Goal: Task Accomplishment & Management: Use online tool/utility

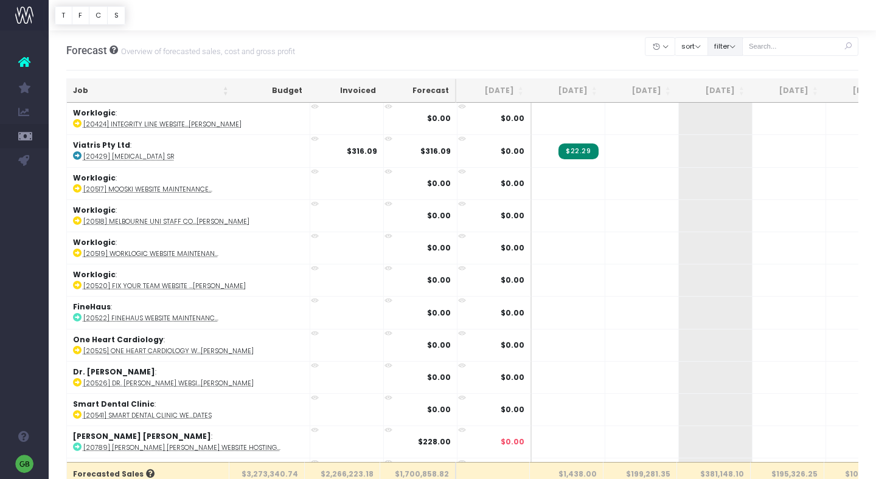
click at [742, 51] on button "filter" at bounding box center [725, 46] width 35 height 19
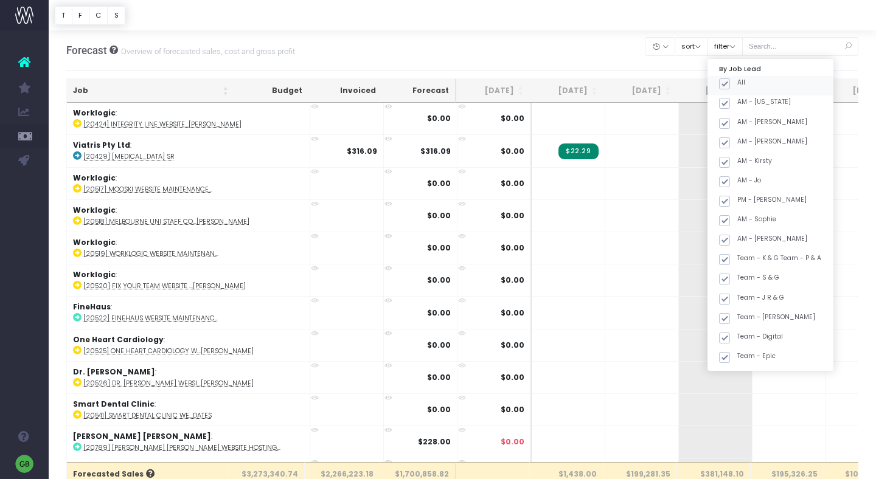
click at [730, 83] on span at bounding box center [724, 83] width 11 height 11
click at [742, 83] on input "All" at bounding box center [741, 82] width 8 height 8
checkbox input "false"
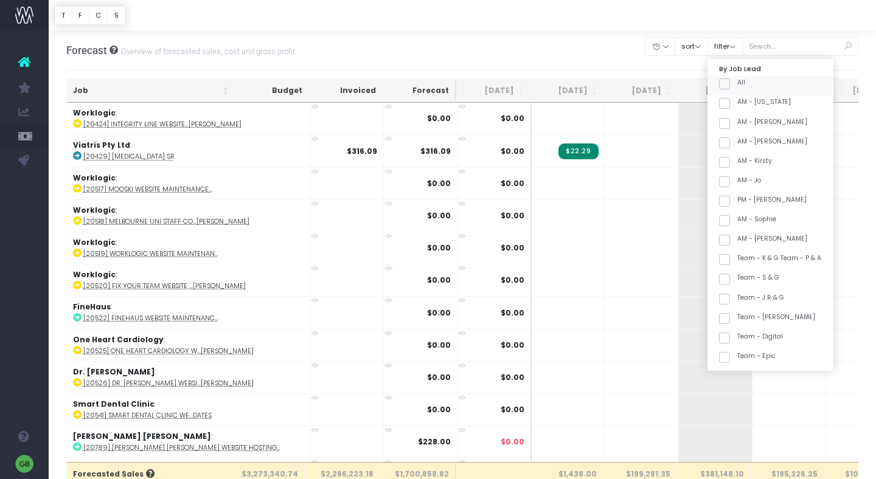
checkbox input "false"
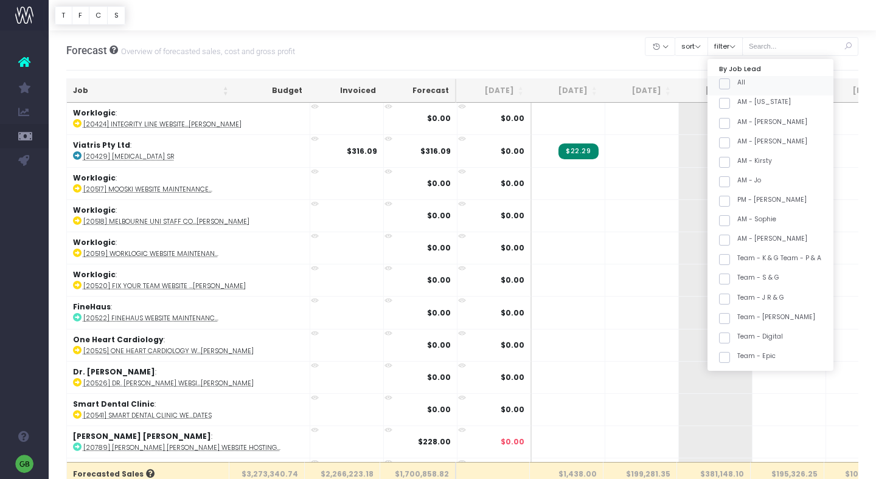
checkbox input "false"
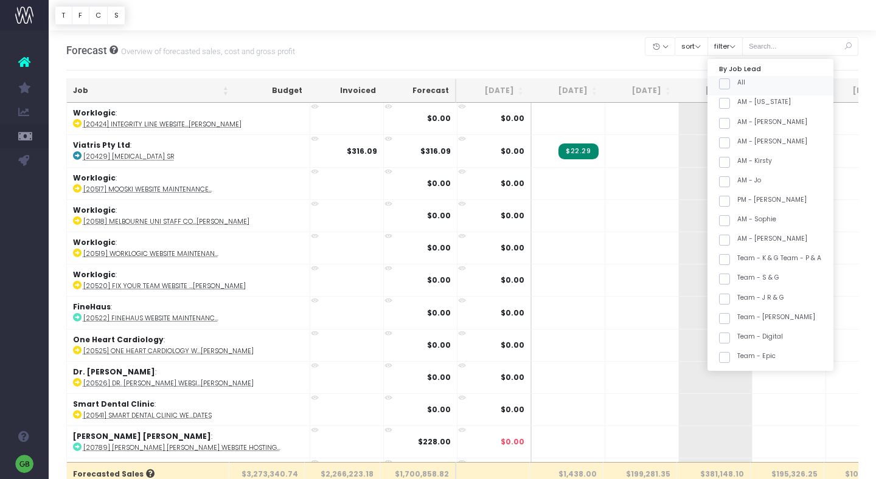
checkbox input "false"
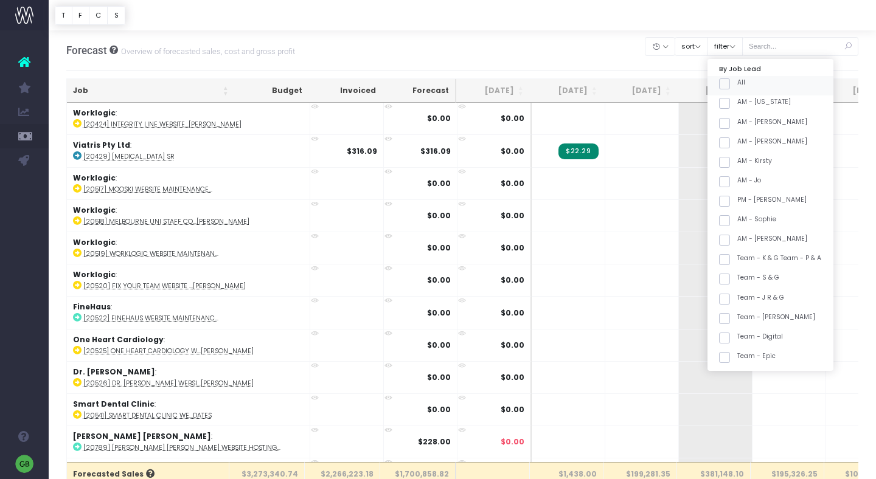
checkbox input "false"
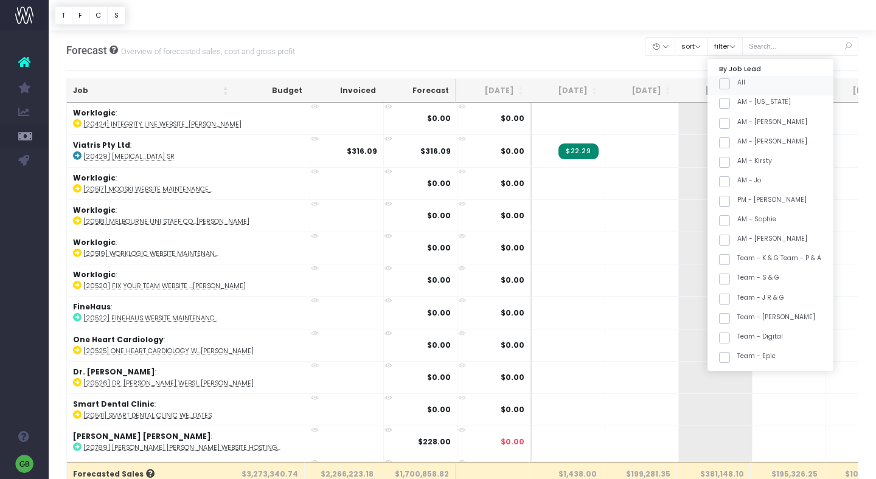
checkbox input "false"
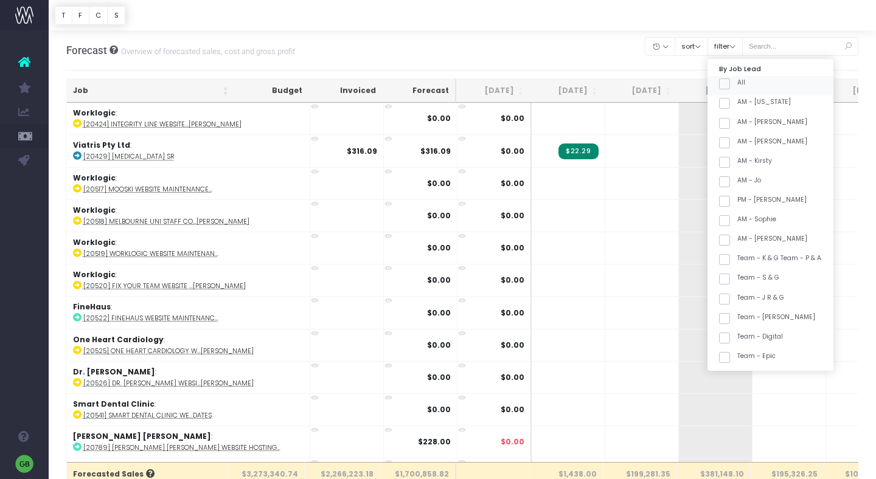
checkbox input "false"
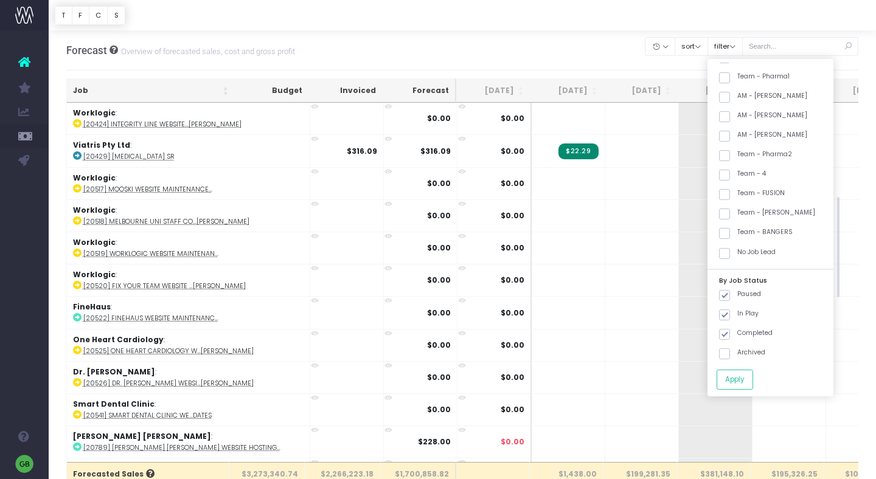
scroll to position [394, 0]
click at [730, 159] on span at bounding box center [724, 158] width 11 height 11
click at [741, 159] on input "Team - Pharma2" at bounding box center [741, 157] width 8 height 8
checkbox input "true"
click at [747, 234] on label "Team - BANGERS" at bounding box center [756, 236] width 74 height 10
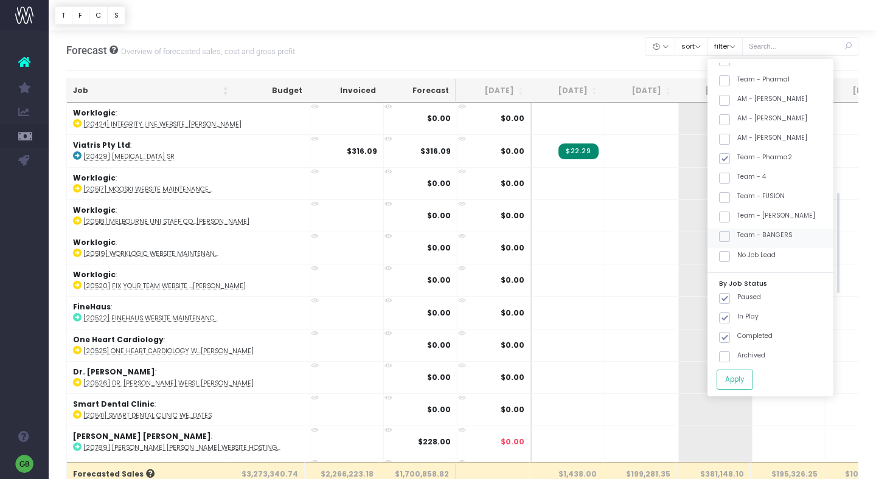
click at [745, 234] on input "Team - BANGERS" at bounding box center [741, 235] width 8 height 8
checkbox input "true"
click at [753, 379] on button "Apply" at bounding box center [735, 380] width 37 height 20
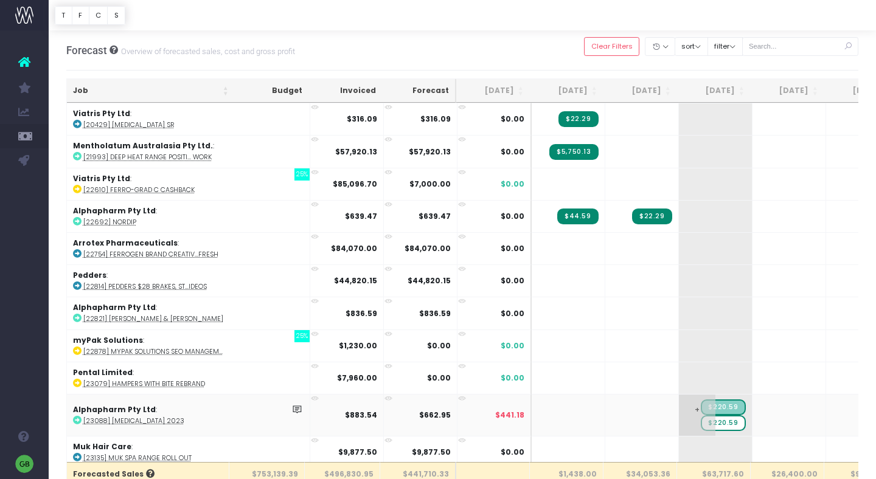
click at [701, 424] on span "$220.59" at bounding box center [723, 424] width 44 height 16
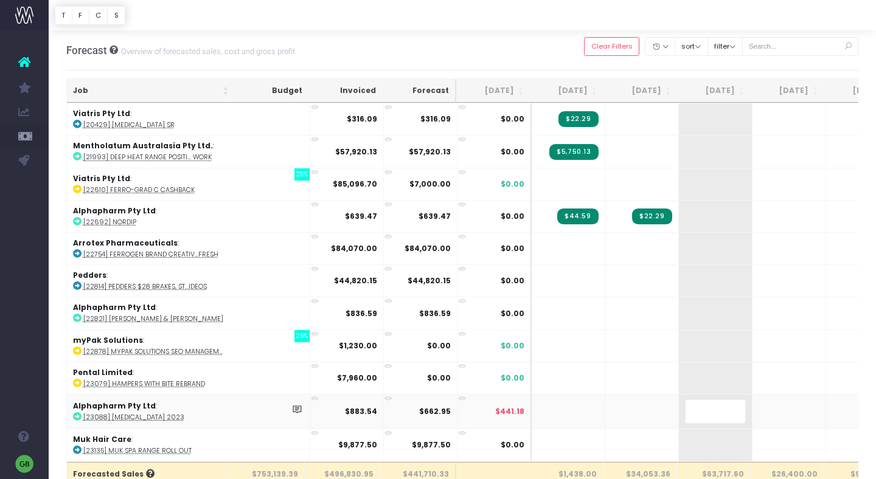
click at [555, 40] on body "Oh my... this is bad. [PERSON_NAME] wasn't able to load this page. Please conta…" at bounding box center [438, 239] width 876 height 479
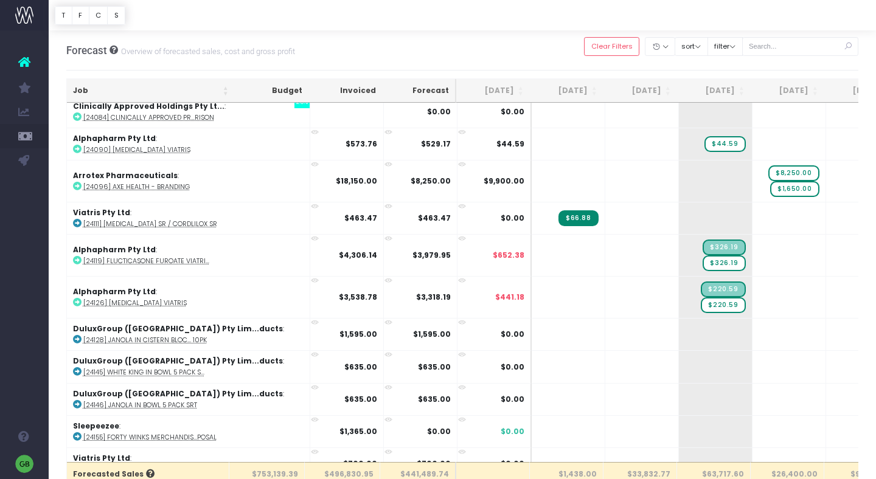
scroll to position [1623, 0]
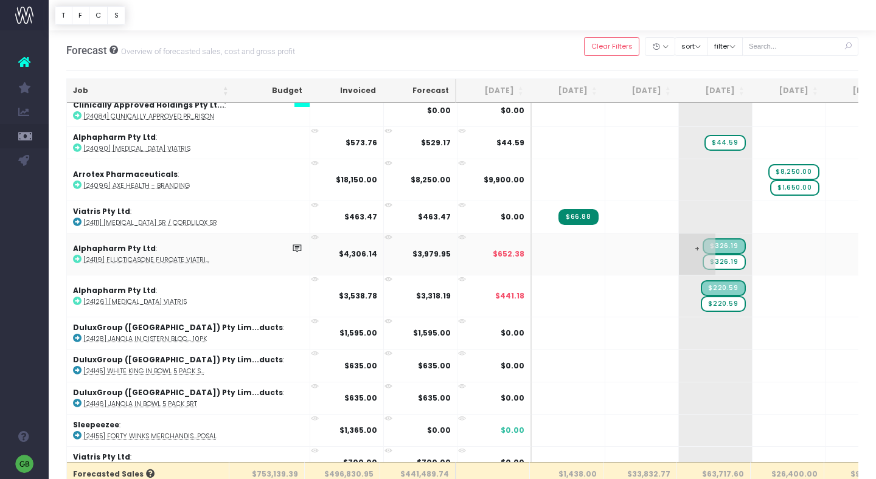
click at [703, 256] on span "$326.19" at bounding box center [724, 262] width 43 height 16
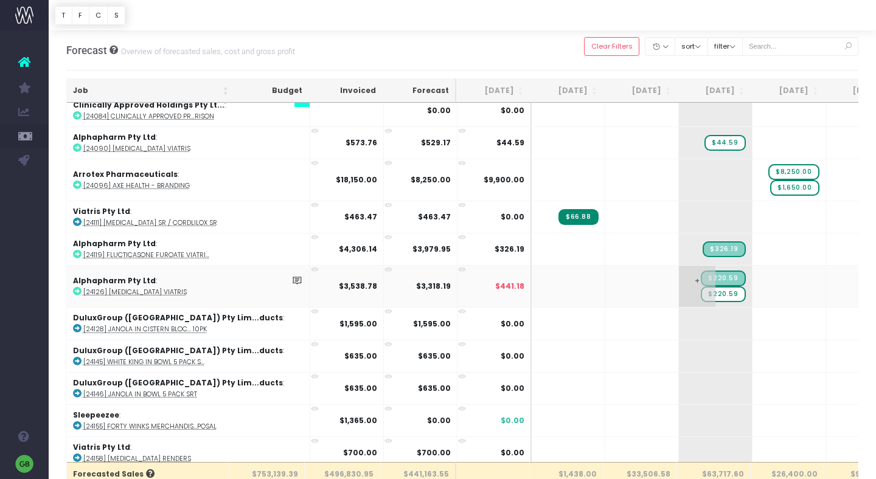
click at [701, 291] on span "$220.59" at bounding box center [723, 295] width 44 height 16
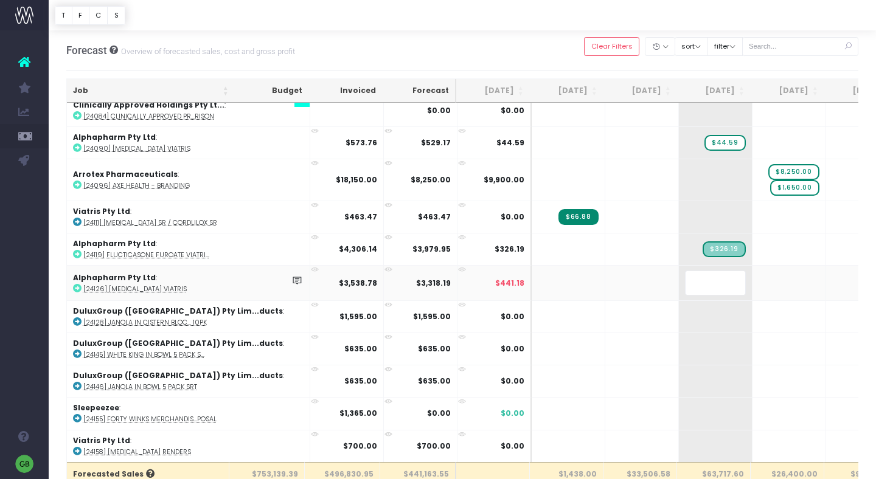
click at [537, 51] on body "Oh my... this is bad. [PERSON_NAME] wasn't able to load this page. Please conta…" at bounding box center [438, 239] width 876 height 479
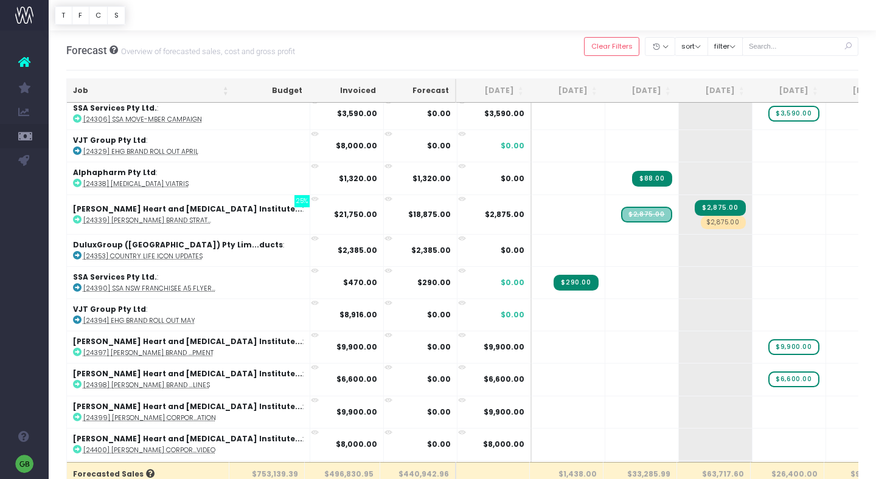
scroll to position [2457, 0]
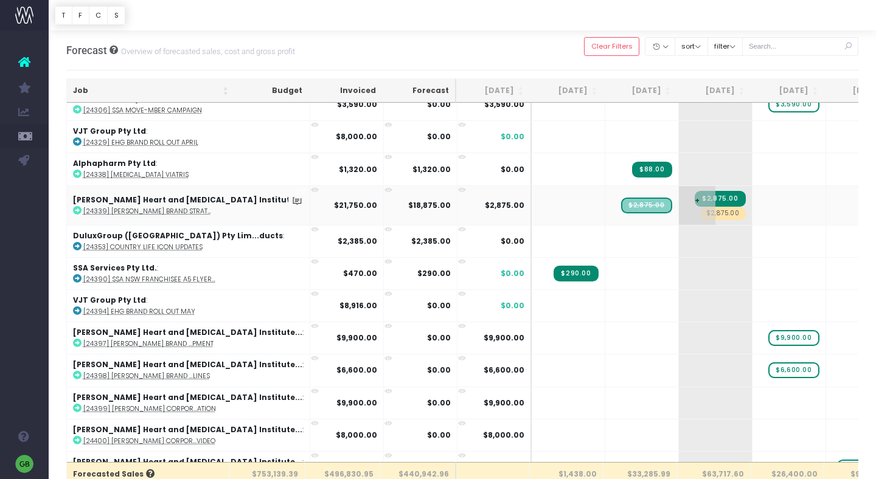
click at [701, 207] on span "$2,875.00" at bounding box center [723, 213] width 44 height 13
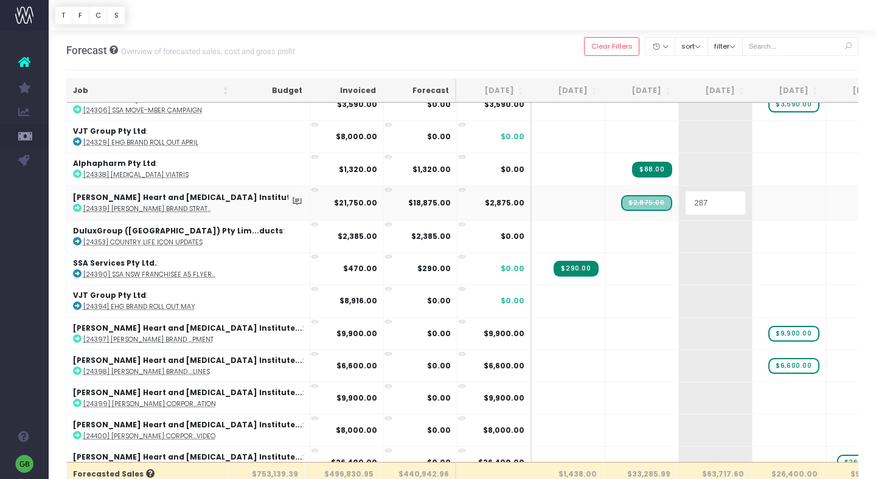
type input "2875"
click at [565, 48] on div "Forecast Overview of forecasted sales, cost and gross profit Clear Filters Hide…" at bounding box center [462, 50] width 793 height 40
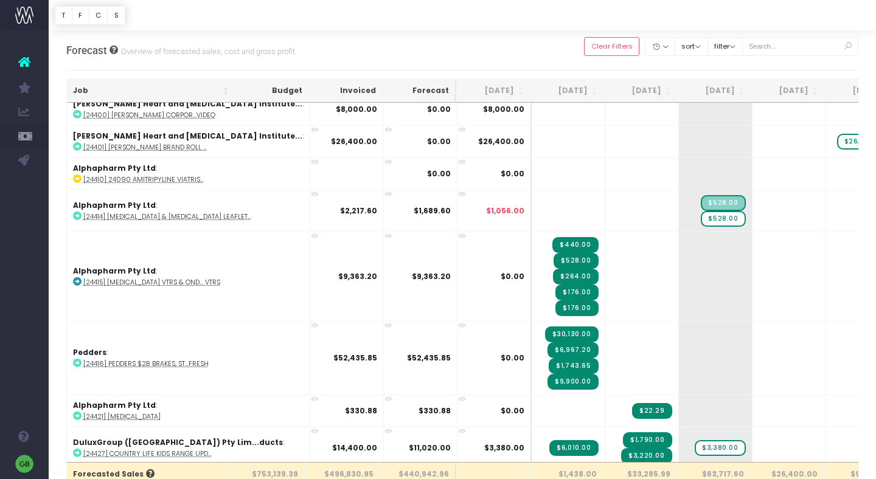
scroll to position [2784, 0]
click at [701, 211] on span "$528.00" at bounding box center [723, 219] width 44 height 16
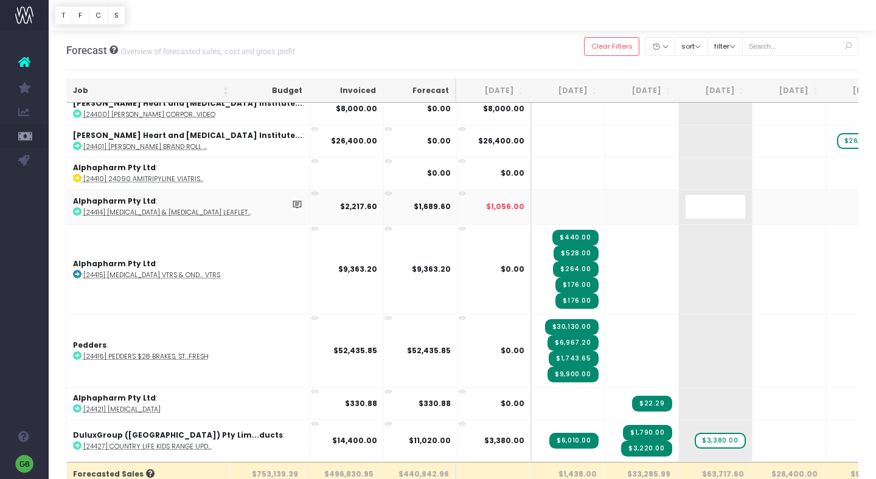
click at [578, 29] on div at bounding box center [463, 15] width 828 height 30
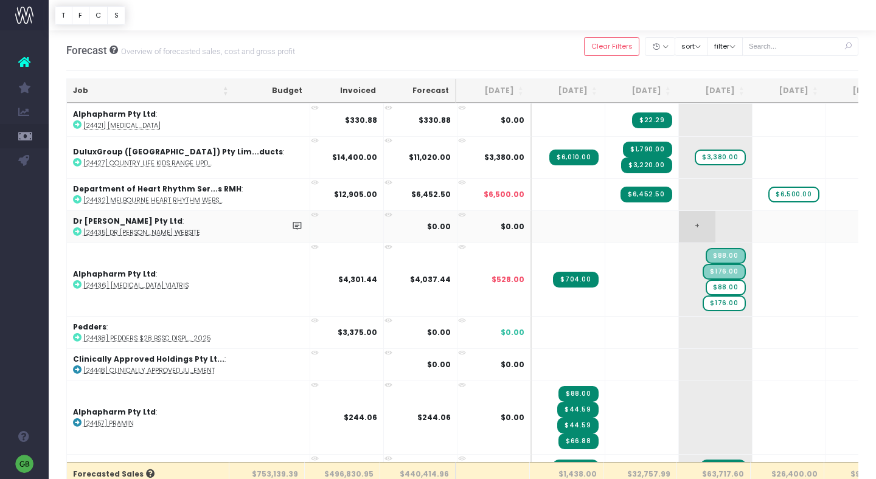
scroll to position [3069, 0]
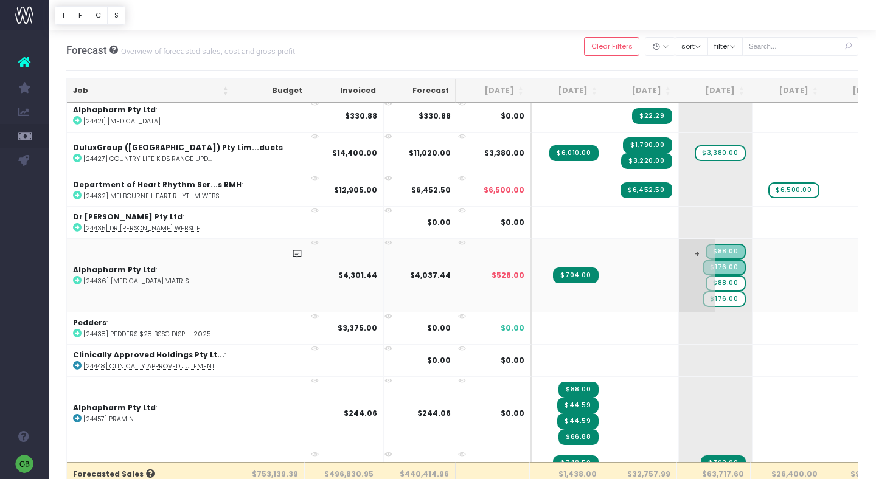
click at [706, 276] on span "$88.00" at bounding box center [726, 284] width 40 height 16
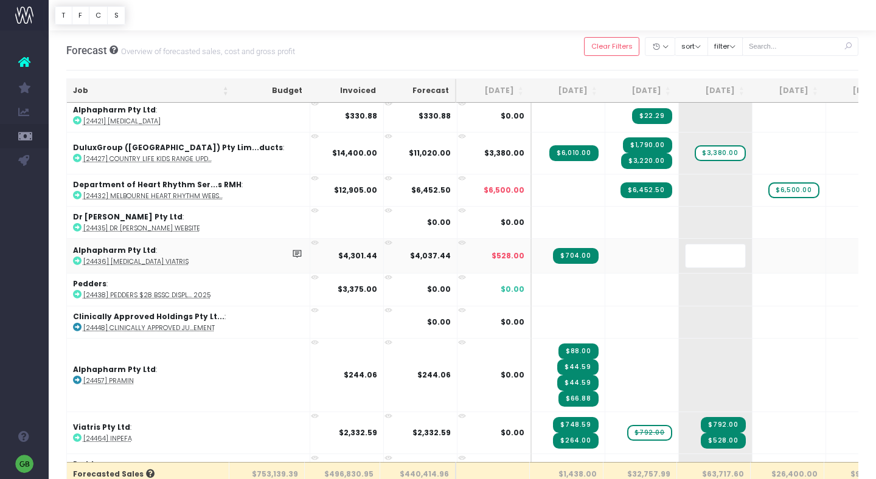
click at [570, 50] on body "Oh my... this is bad. [PERSON_NAME] wasn't able to load this page. Please conta…" at bounding box center [438, 239] width 876 height 479
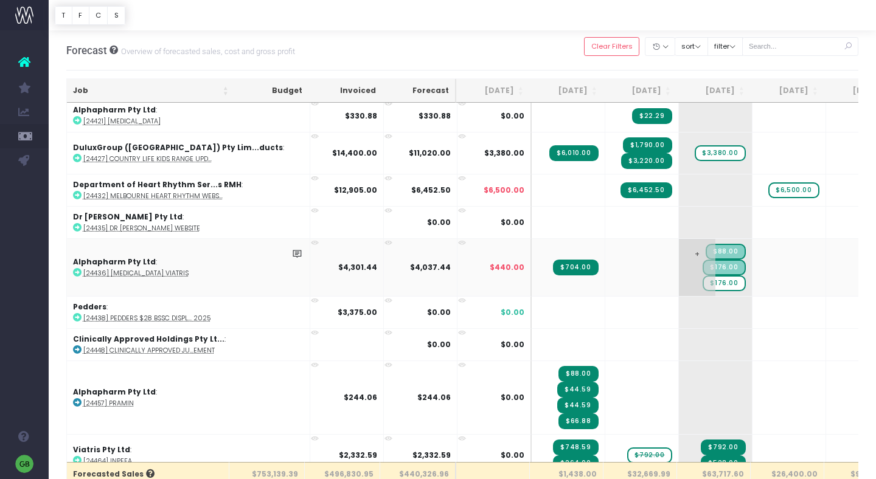
click at [703, 276] on span "$176.00" at bounding box center [724, 284] width 43 height 16
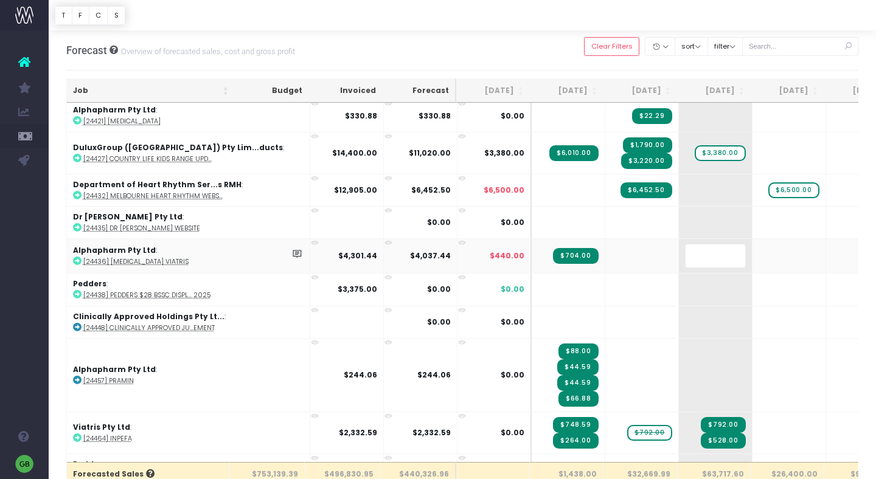
click at [551, 54] on body "Oh my... this is bad. [PERSON_NAME] wasn't able to load this page. Please conta…" at bounding box center [438, 239] width 876 height 479
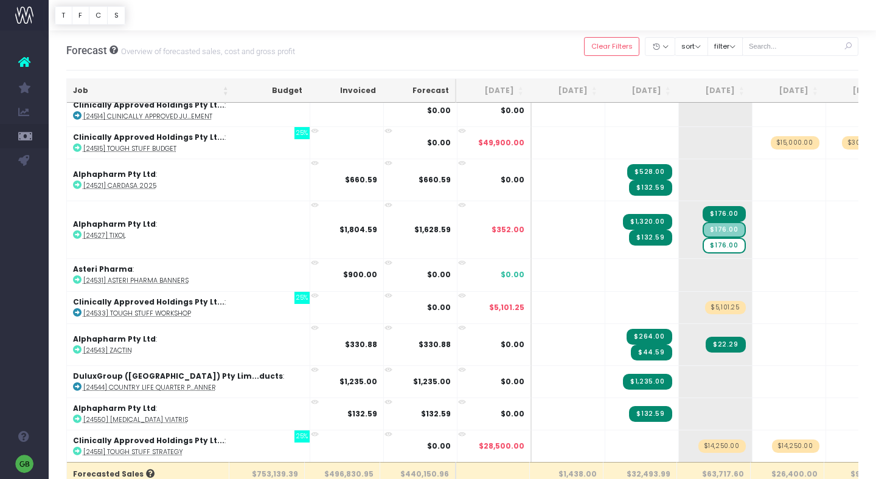
scroll to position [3675, 0]
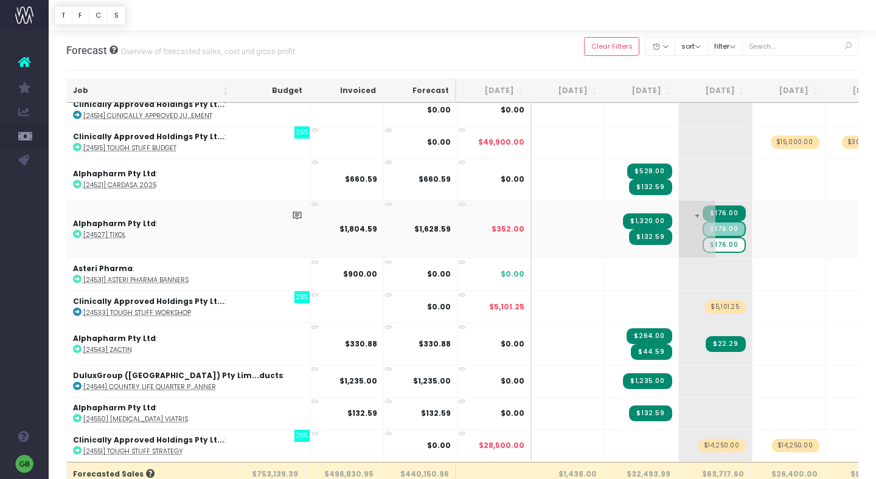
click at [703, 239] on span "$176.00" at bounding box center [724, 245] width 43 height 16
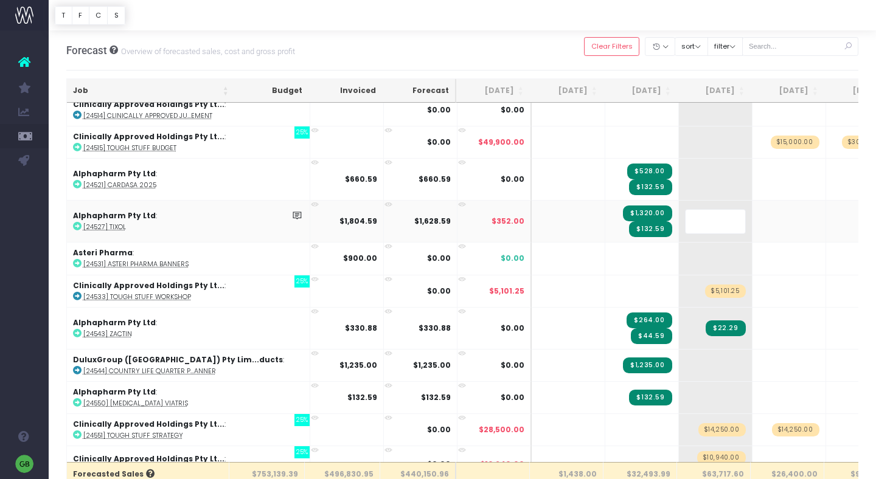
click at [536, 51] on body "Oh my... this is bad. [PERSON_NAME] wasn't able to load this page. Please conta…" at bounding box center [438, 239] width 876 height 479
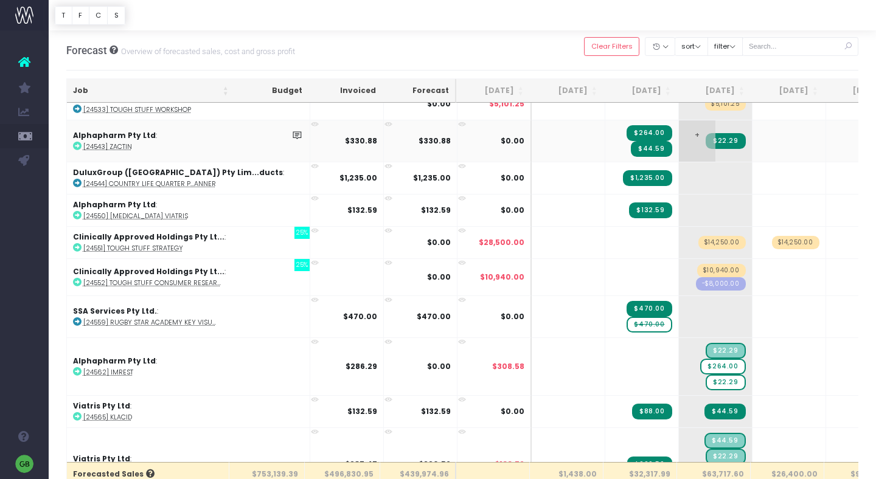
scroll to position [3877, 0]
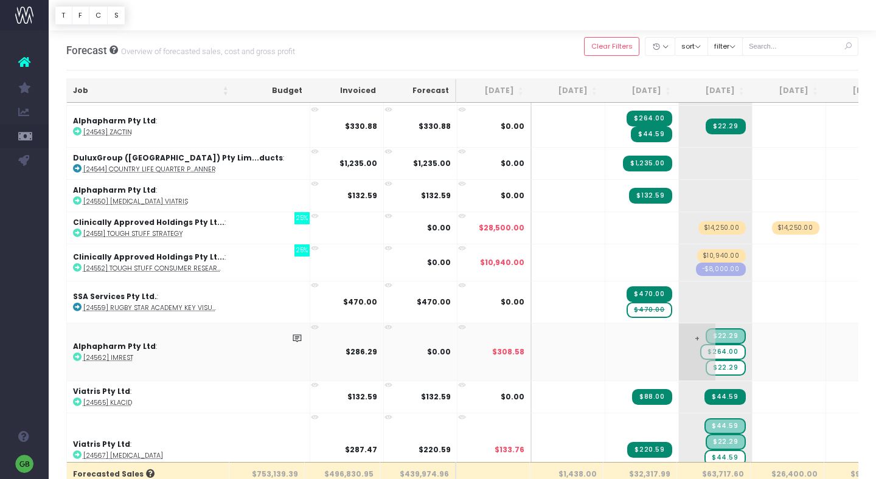
click at [706, 360] on span "$22.29" at bounding box center [726, 368] width 40 height 16
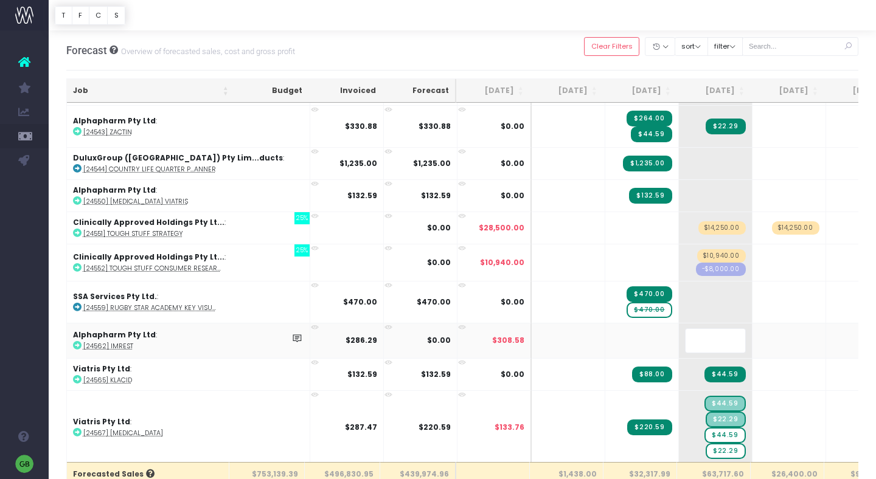
click at [575, 61] on body "Oh my... this is bad. [PERSON_NAME] wasn't able to load this page. Please conta…" at bounding box center [438, 239] width 876 height 479
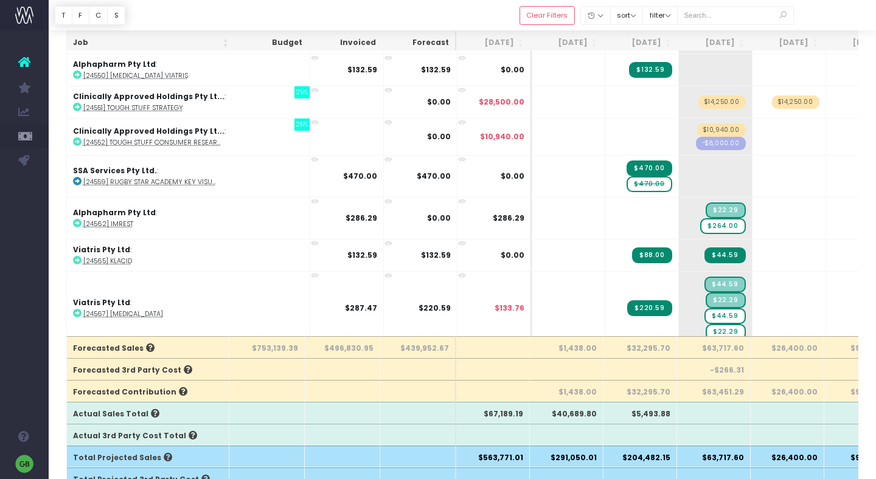
scroll to position [124, 0]
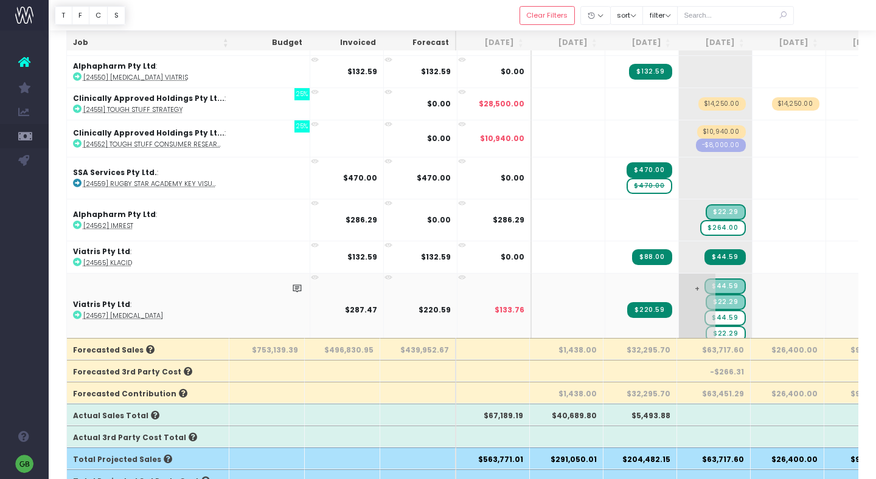
click at [705, 314] on span "$44.59" at bounding box center [725, 318] width 41 height 16
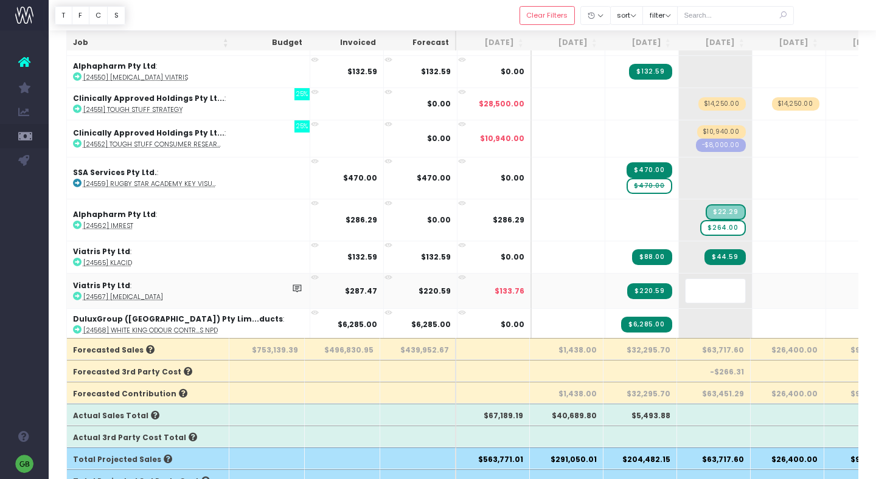
click at [507, 25] on div at bounding box center [463, 15] width 828 height 30
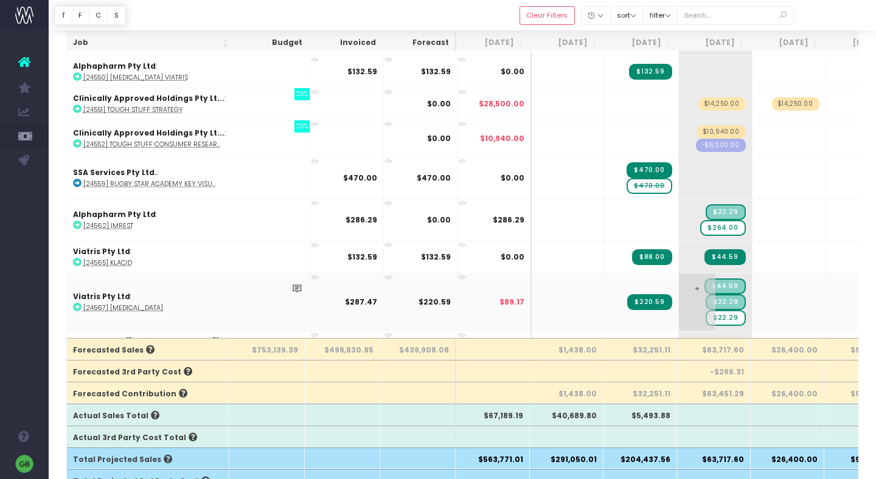
click at [706, 310] on span "$22.29" at bounding box center [726, 318] width 40 height 16
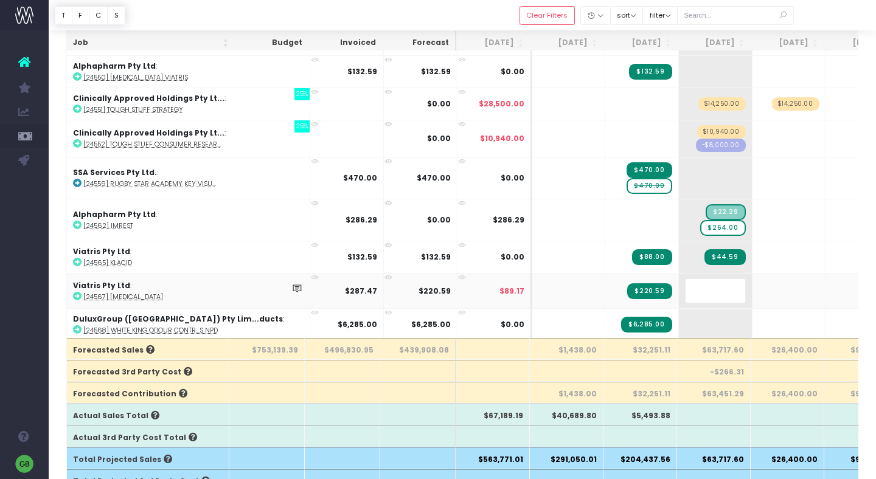
click at [483, 20] on div at bounding box center [463, 15] width 828 height 30
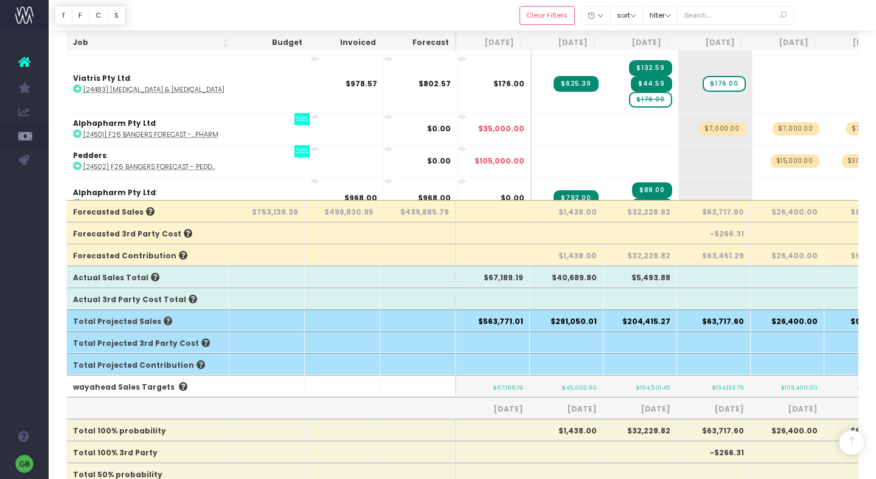
scroll to position [3247, 0]
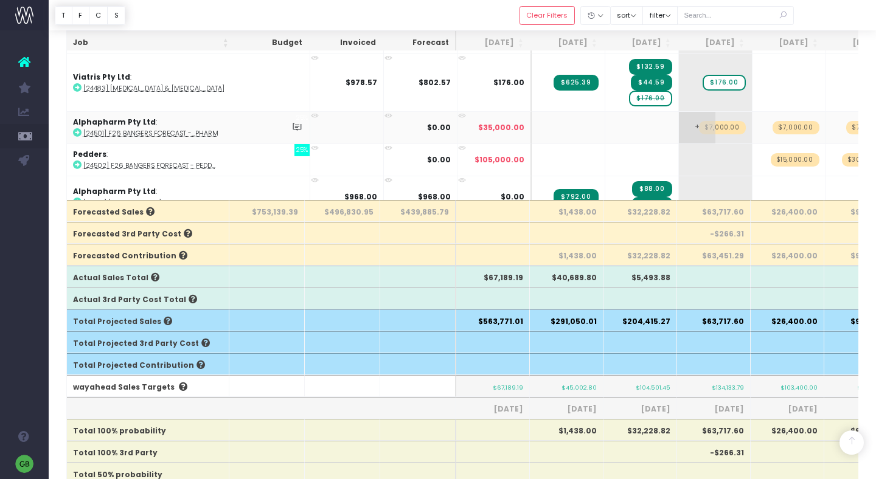
click at [699, 121] on span "$7,000.00" at bounding box center [722, 127] width 46 height 13
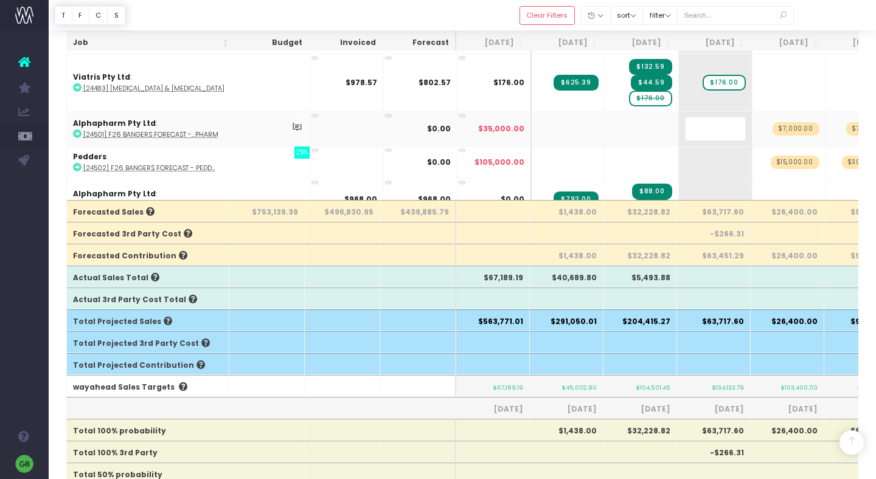
click at [453, 9] on div at bounding box center [463, 15] width 828 height 30
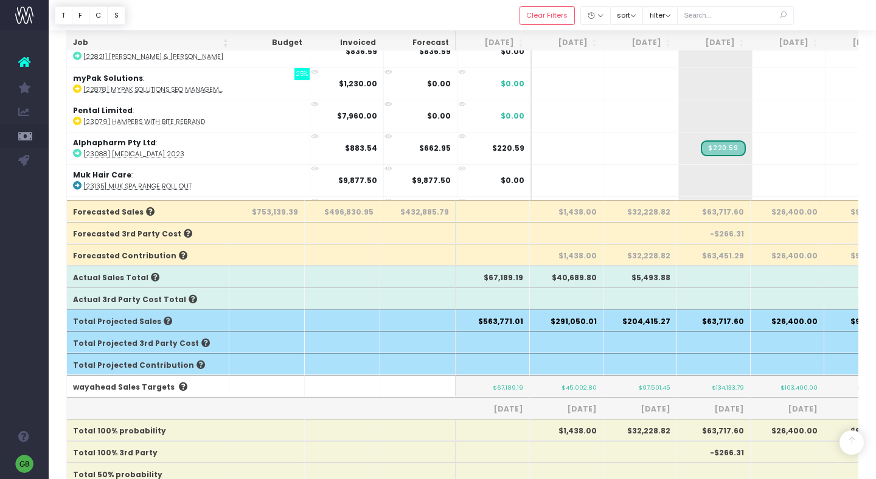
scroll to position [0, 0]
